Goal: Check status: Check status

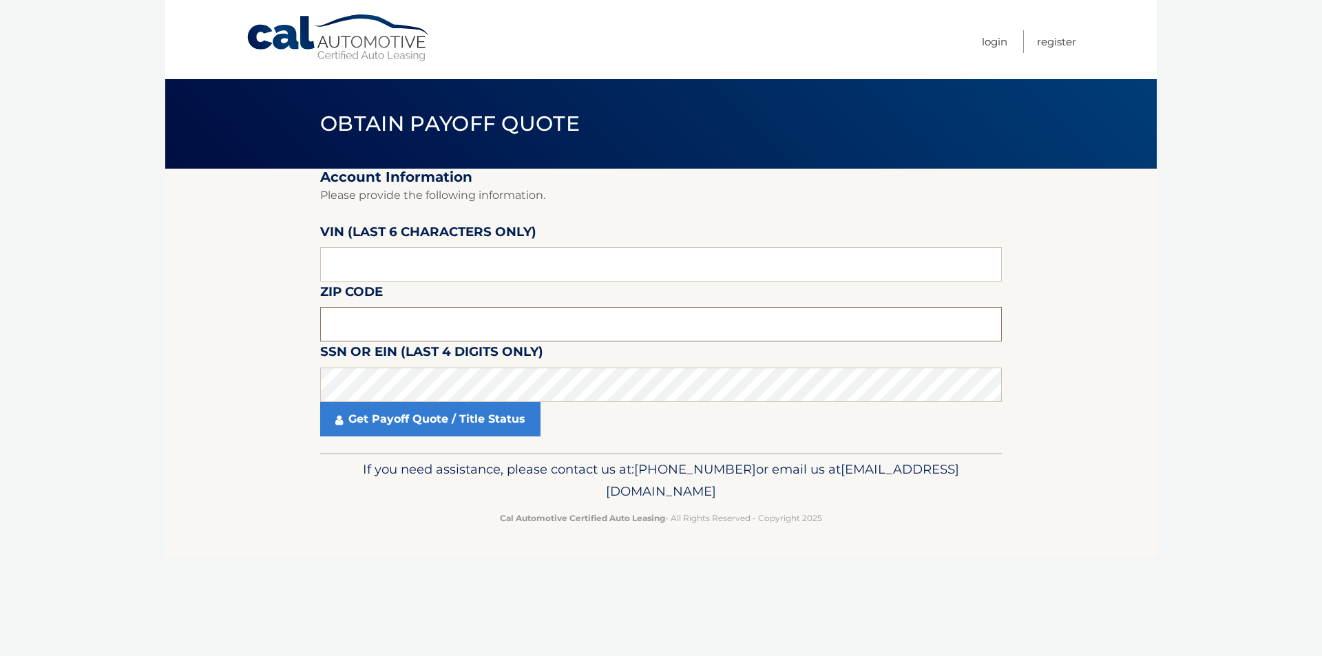
click at [372, 332] on input "text" at bounding box center [660, 324] width 681 height 34
click at [379, 329] on input "text" at bounding box center [660, 324] width 681 height 34
type input "07203"
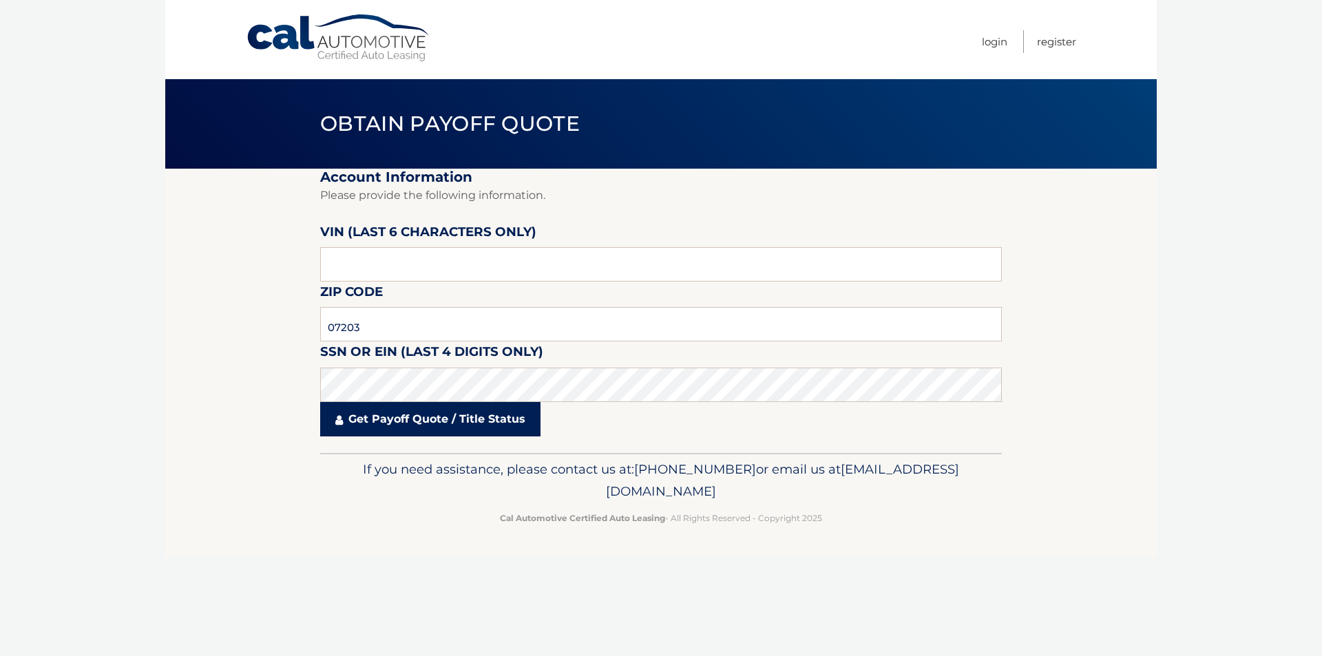
click at [346, 427] on link "Get Payoff Quote / Title Status" at bounding box center [430, 419] width 220 height 34
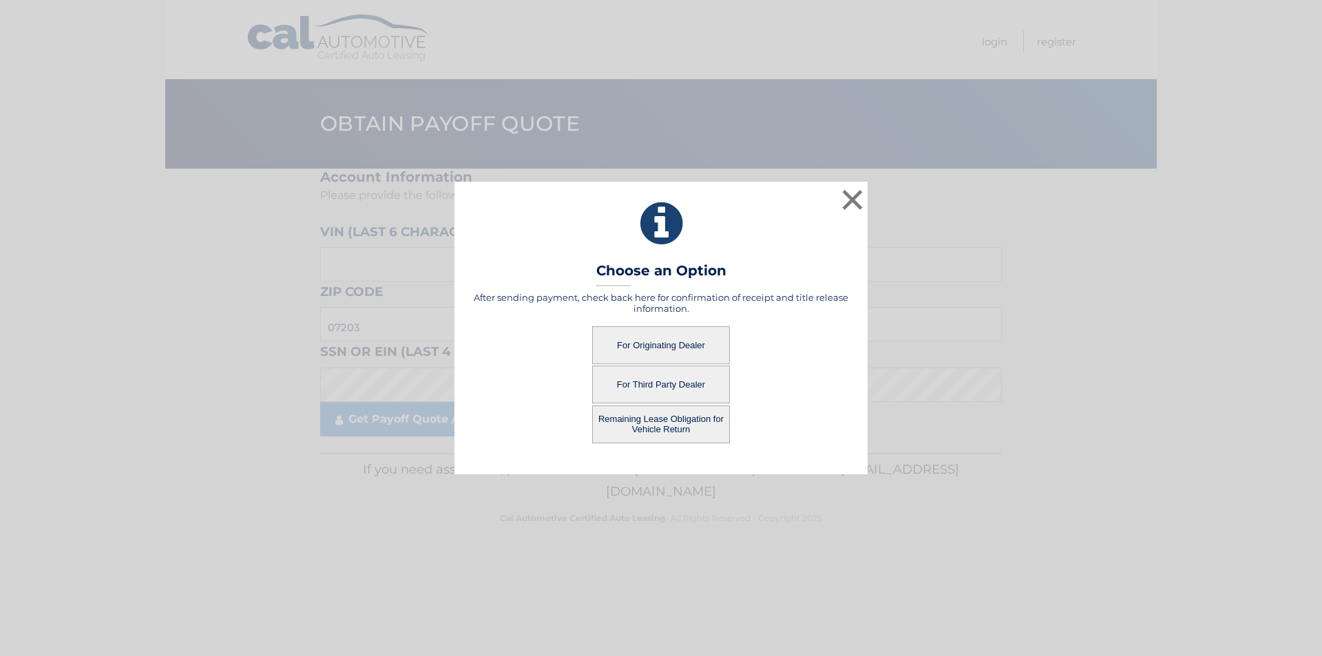
click at [641, 342] on button "For Originating Dealer" at bounding box center [661, 345] width 138 height 38
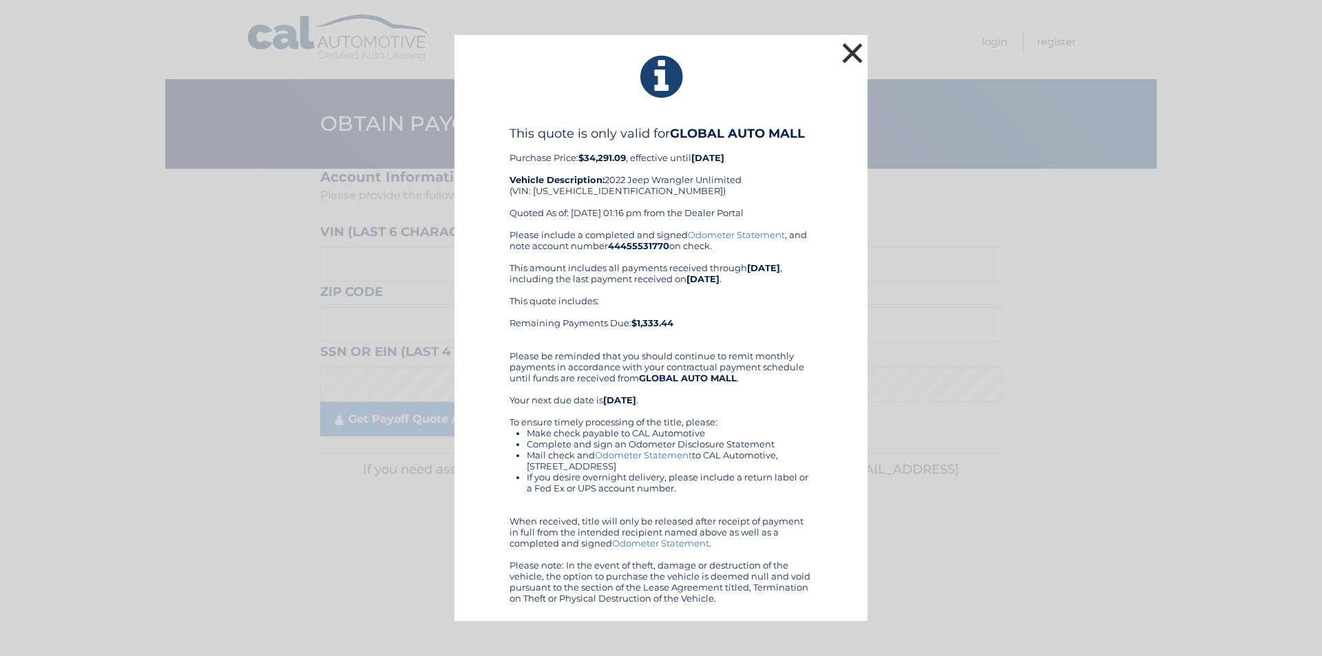
click at [842, 54] on button "×" at bounding box center [852, 53] width 28 height 28
